Goal: Information Seeking & Learning: Find specific fact

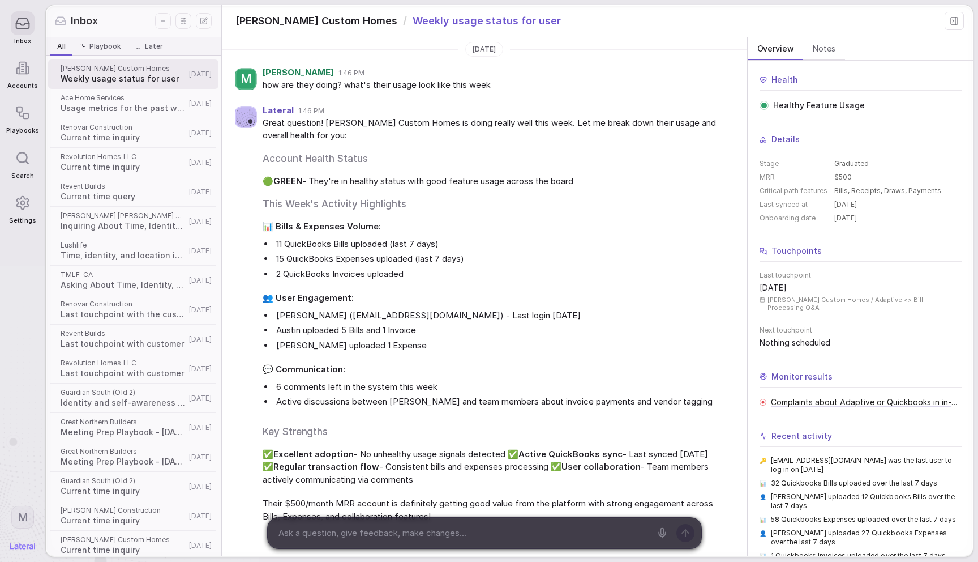
scroll to position [29, 0]
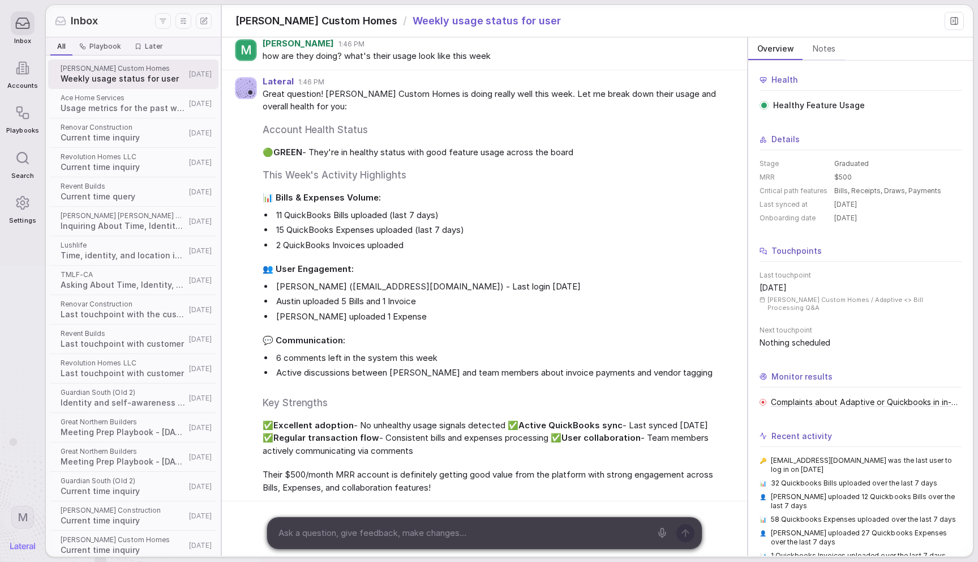
click at [497, 96] on span "Great question! [PERSON_NAME] Custom Homes is doing really well this week. Let …" at bounding box center [496, 100] width 466 height 25
click at [655, 90] on span "Great question! [PERSON_NAME] Custom Homes is doing really well this week. Let …" at bounding box center [496, 100] width 466 height 25
click at [959, 22] on icon at bounding box center [954, 20] width 9 height 9
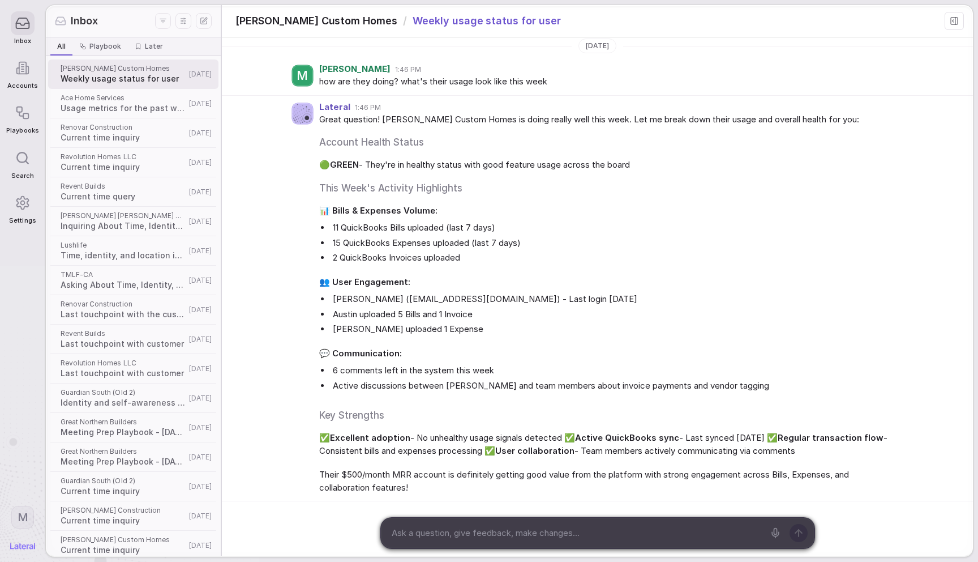
click at [959, 22] on icon at bounding box center [954, 20] width 9 height 9
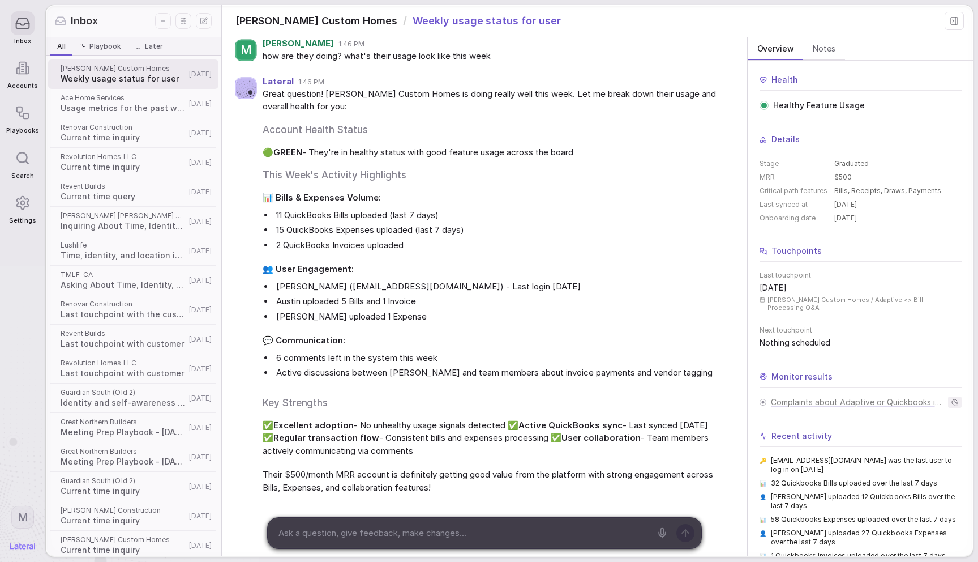
click at [863, 44] on div "Overview Overview Notes Notes" at bounding box center [861, 48] width 225 height 23
click at [679, 73] on div "Lateral 1:46 PM Great question! [PERSON_NAME] Custom Homes is doing really well…" at bounding box center [484, 285] width 525 height 431
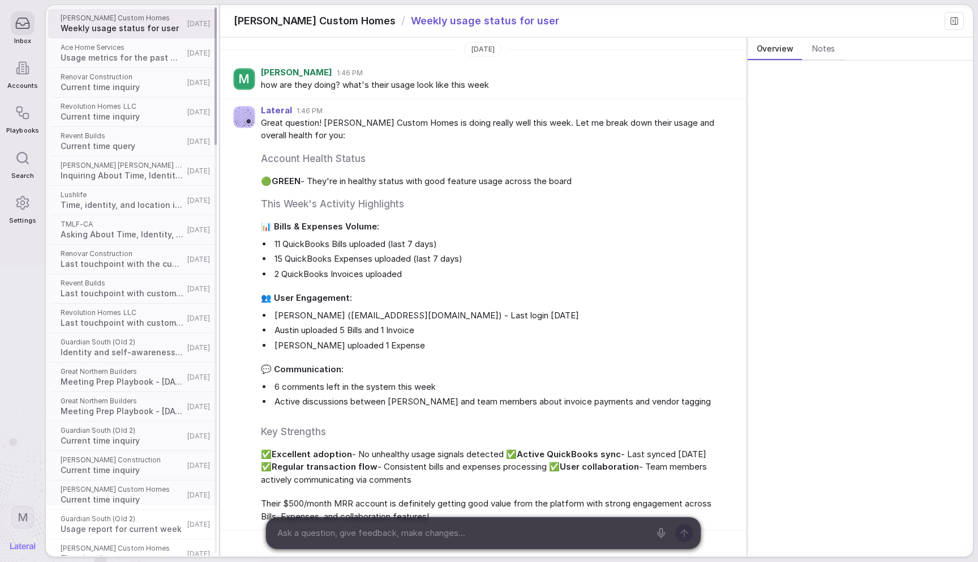
click at [147, 133] on span "Revent Builds" at bounding box center [122, 135] width 123 height 9
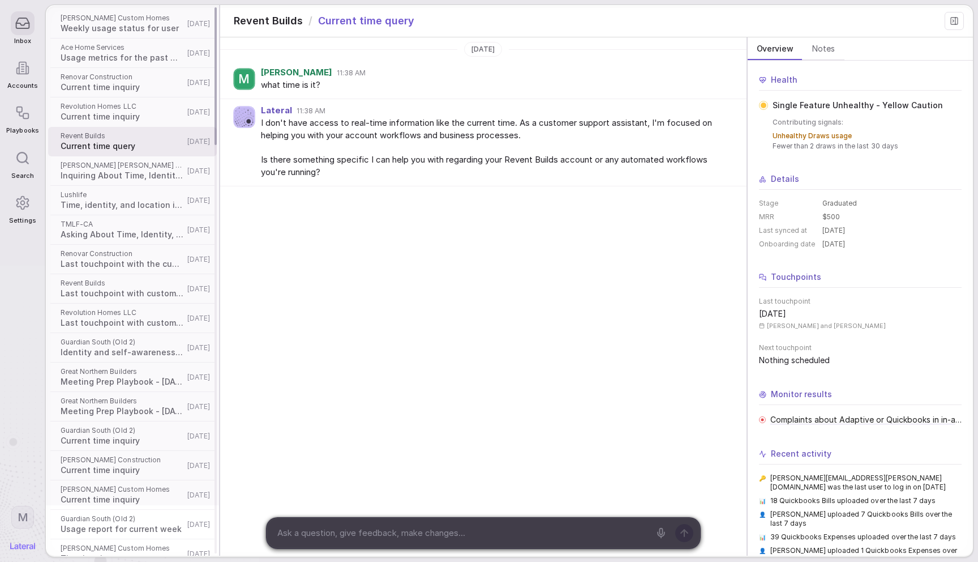
click at [150, 113] on span "Current time inquiry" at bounding box center [122, 116] width 123 height 11
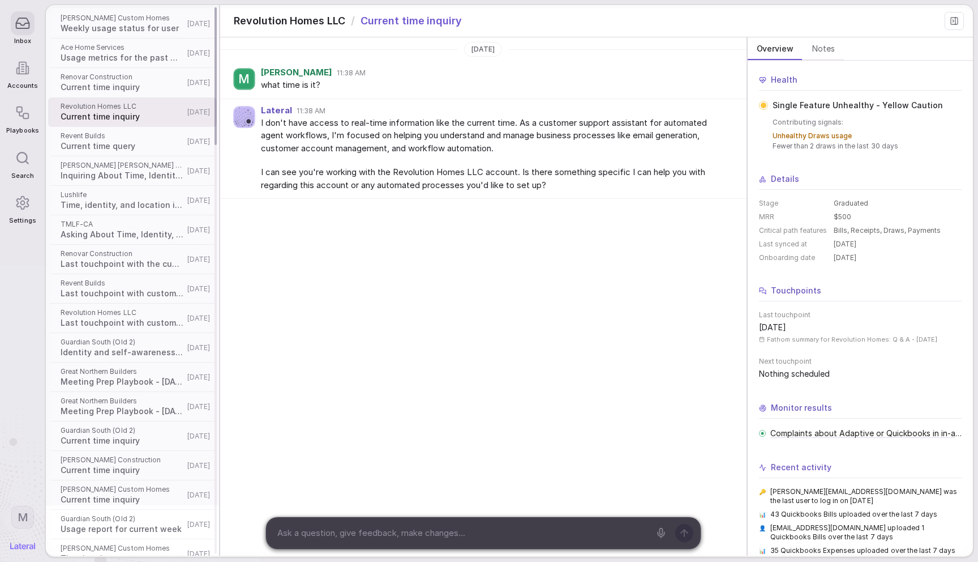
click at [154, 85] on span "Current time inquiry" at bounding box center [122, 87] width 123 height 11
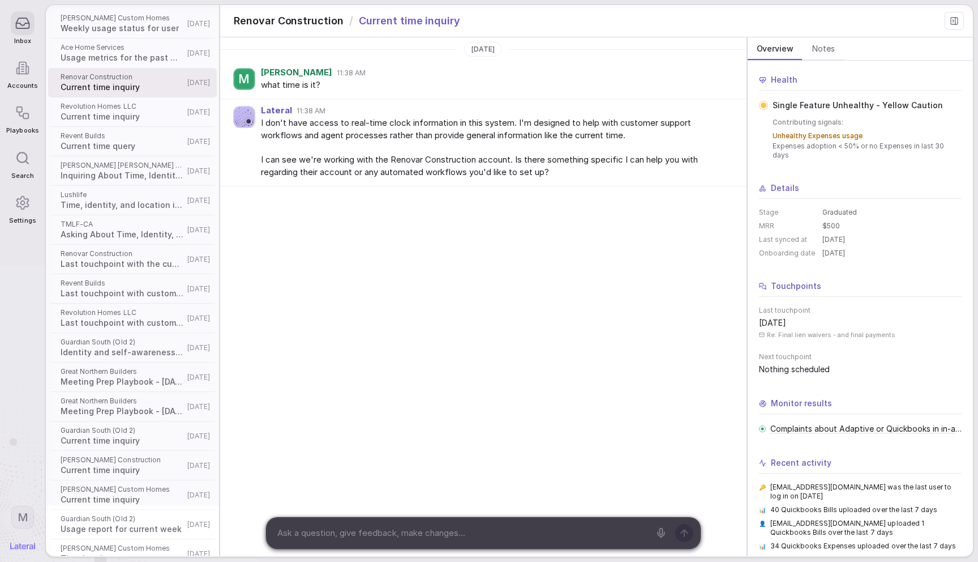
click at [398, 186] on div "Tuesday, Sep 2 M Marcie 11:38 AM what time is it? Lateral 11:38 AM I don't have…" at bounding box center [483, 138] width 527 height 203
